Goal: Information Seeking & Learning: Check status

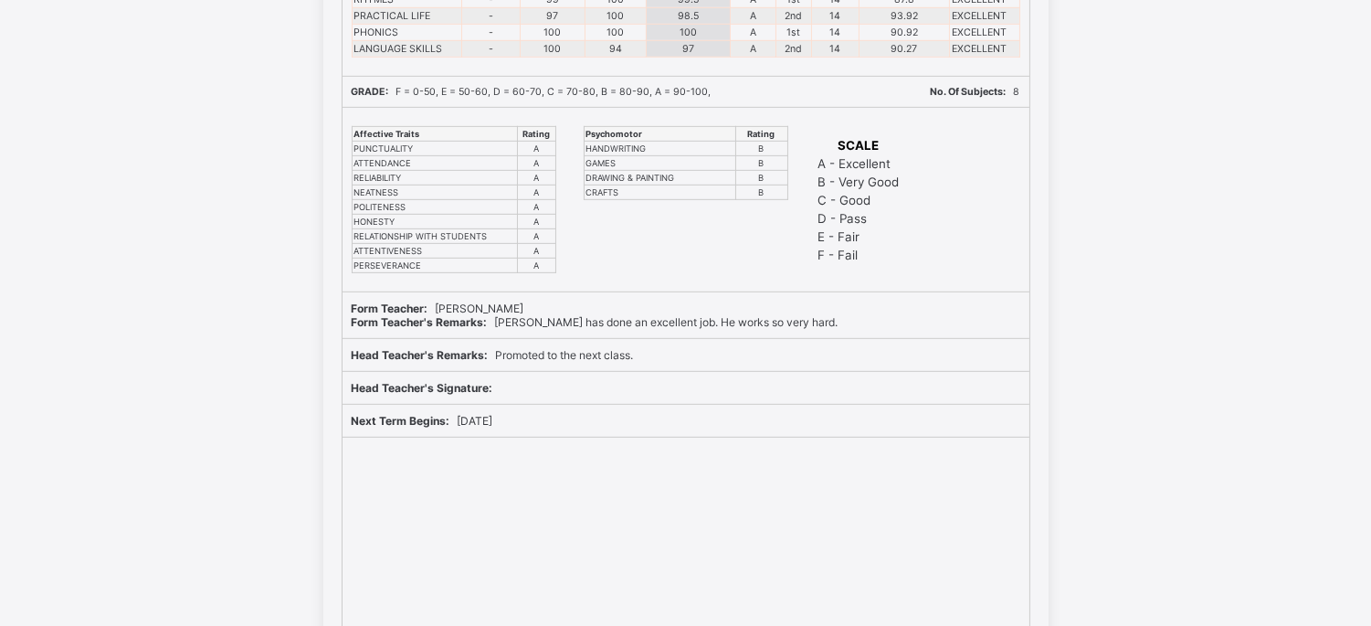
scroll to position [13566, 0]
